Goal: Navigation & Orientation: Find specific page/section

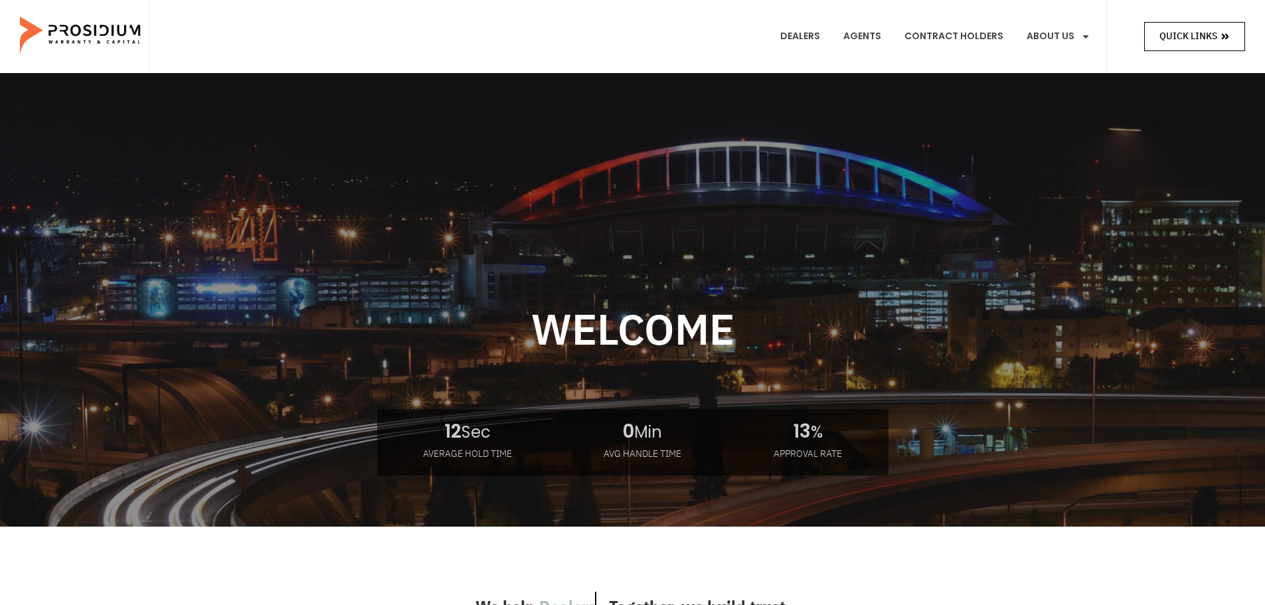
click at [1172, 28] on span "Quick Links" at bounding box center [1188, 36] width 58 height 17
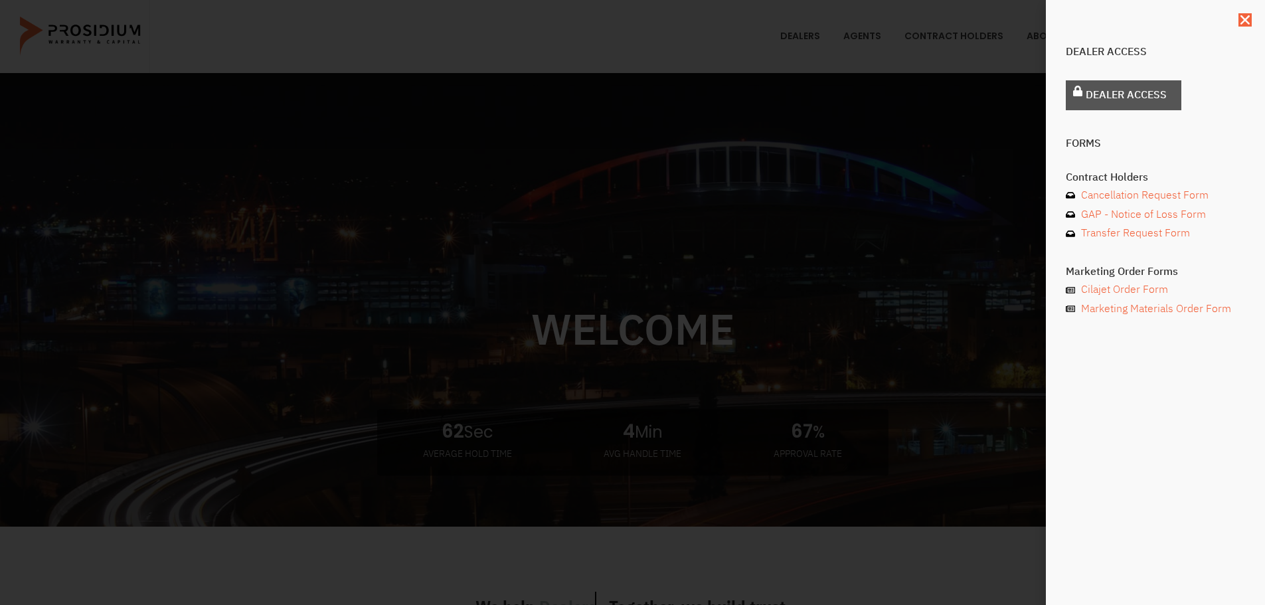
click at [1130, 86] on span "Dealer Access" at bounding box center [1125, 95] width 81 height 19
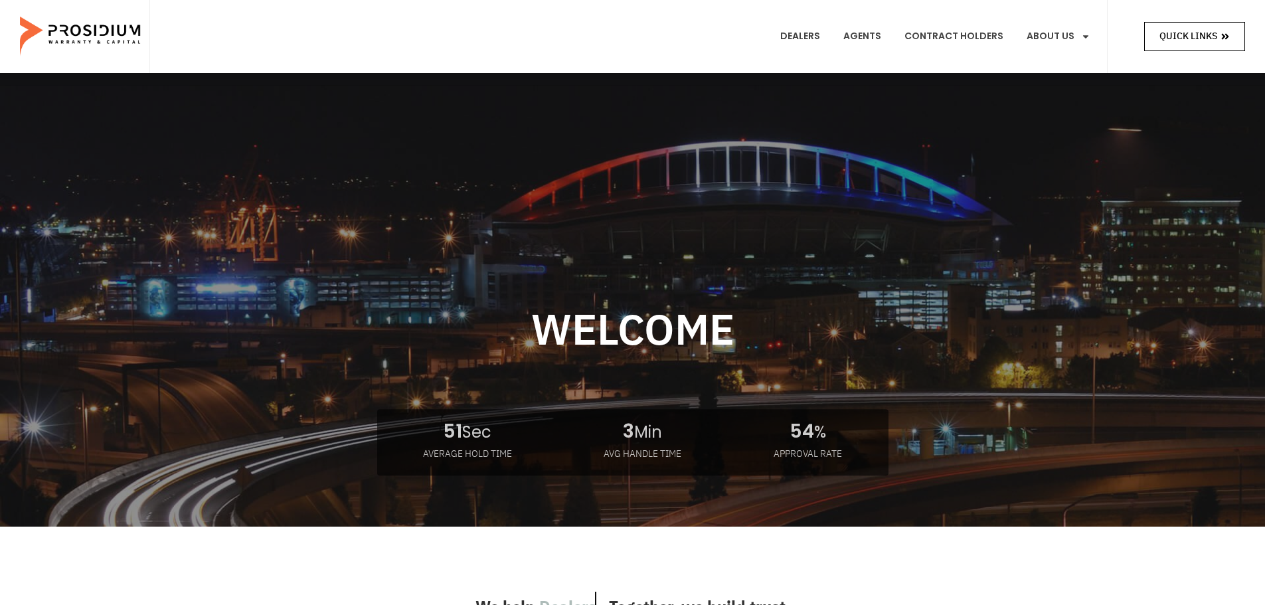
click at [1182, 25] on link "Quick Links" at bounding box center [1194, 36] width 101 height 29
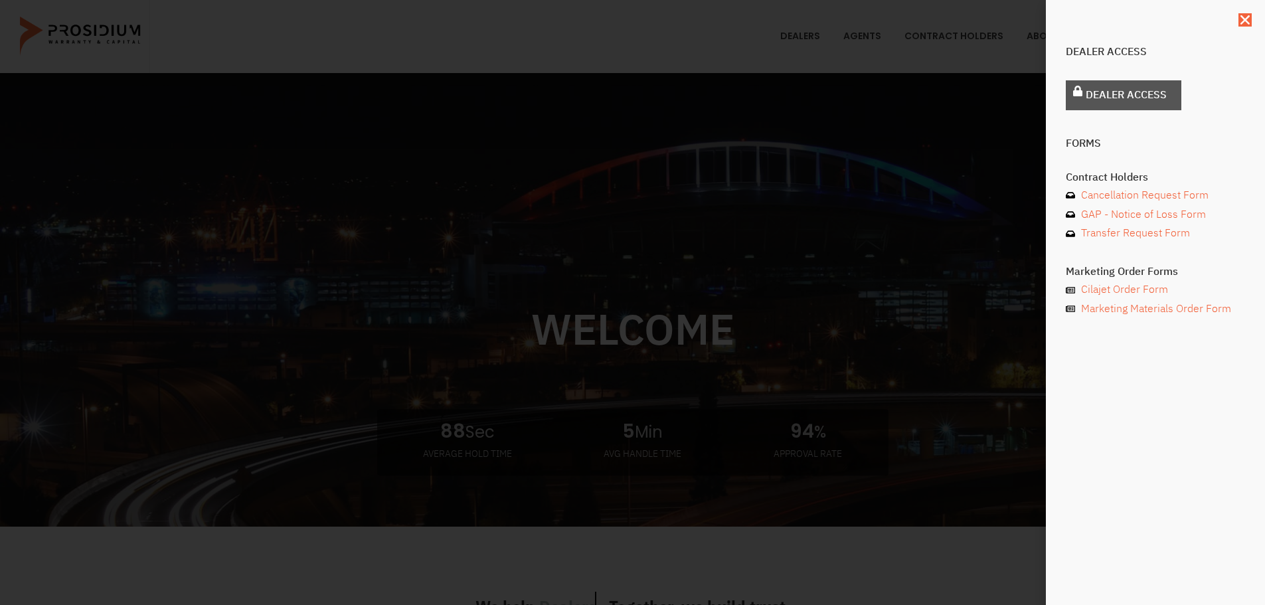
click at [1069, 90] on link "Dealer Access" at bounding box center [1124, 95] width 116 height 30
